Goal: Information Seeking & Learning: Learn about a topic

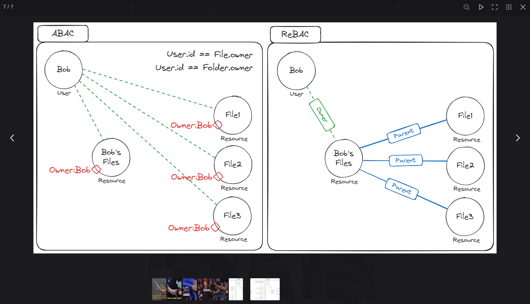
click at [516, 36] on div "You can close this modal content with the ESC key" at bounding box center [265, 138] width 530 height 276
